Goal: Task Accomplishment & Management: Complete application form

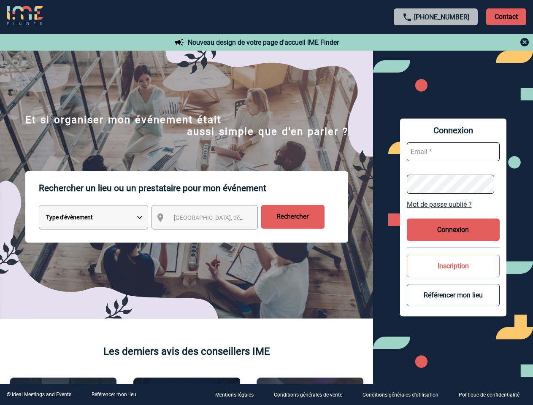
click at [266, 203] on p "Rechercher un lieu ou un prestataire pour mon événement" at bounding box center [193, 188] width 309 height 34
click at [506, 16] on p "Contact" at bounding box center [506, 16] width 40 height 17
click at [436, 42] on div at bounding box center [436, 42] width 188 height 10
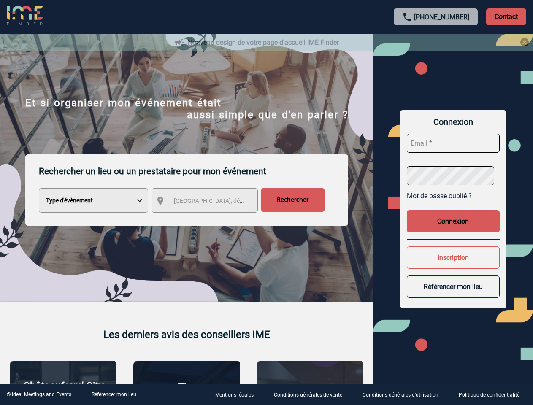
click at [212, 219] on div at bounding box center [266, 202] width 533 height 405
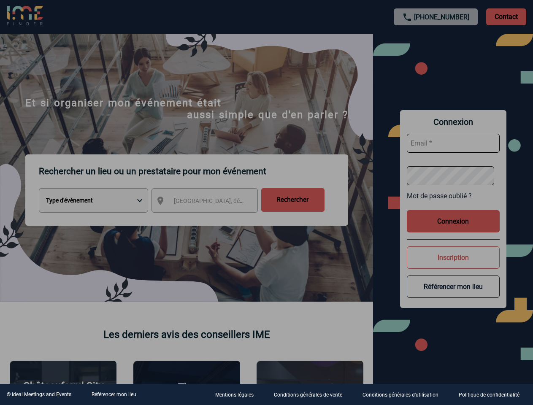
click at [453, 204] on div at bounding box center [266, 202] width 533 height 405
click at [453, 230] on div at bounding box center [266, 202] width 533 height 405
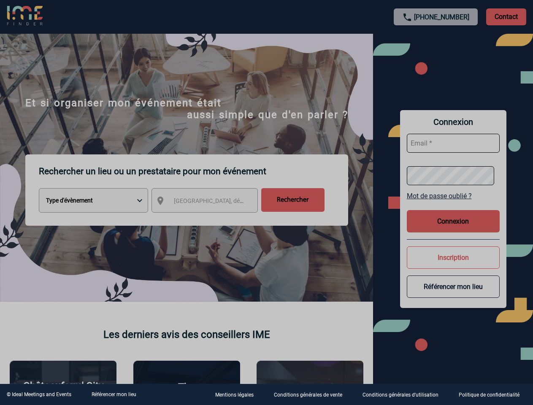
click at [453, 266] on div at bounding box center [266, 202] width 533 height 405
click at [453, 295] on button "Référencer mon lieu" at bounding box center [453, 287] width 93 height 22
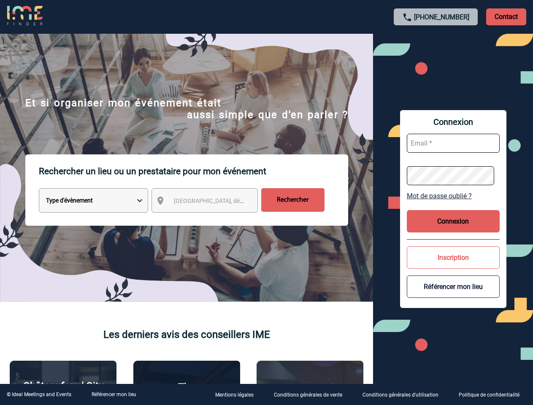
click at [114, 395] on link "Référencer mon lieu" at bounding box center [114, 395] width 45 height 6
